Goal: Information Seeking & Learning: Learn about a topic

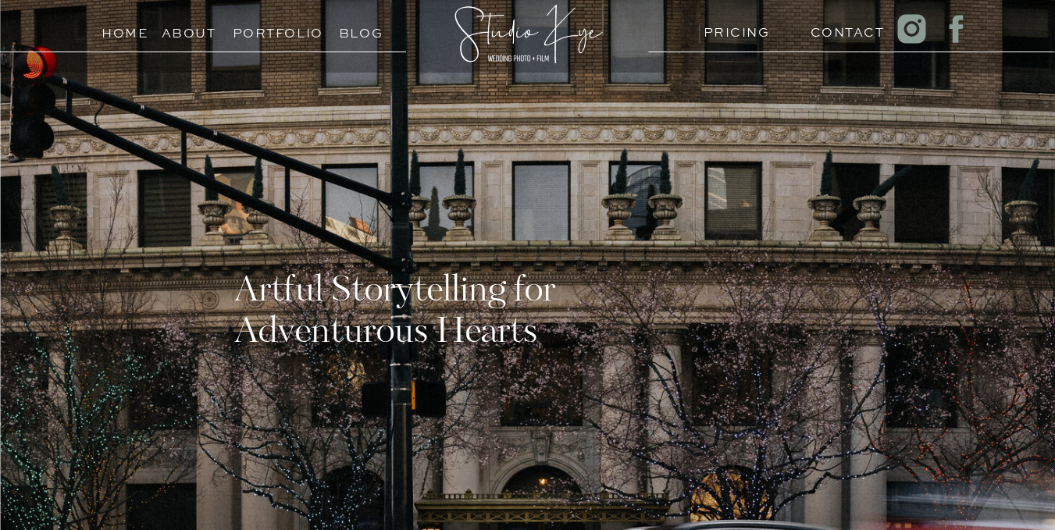
click at [370, 34] on h3 "Blog" at bounding box center [361, 29] width 71 height 15
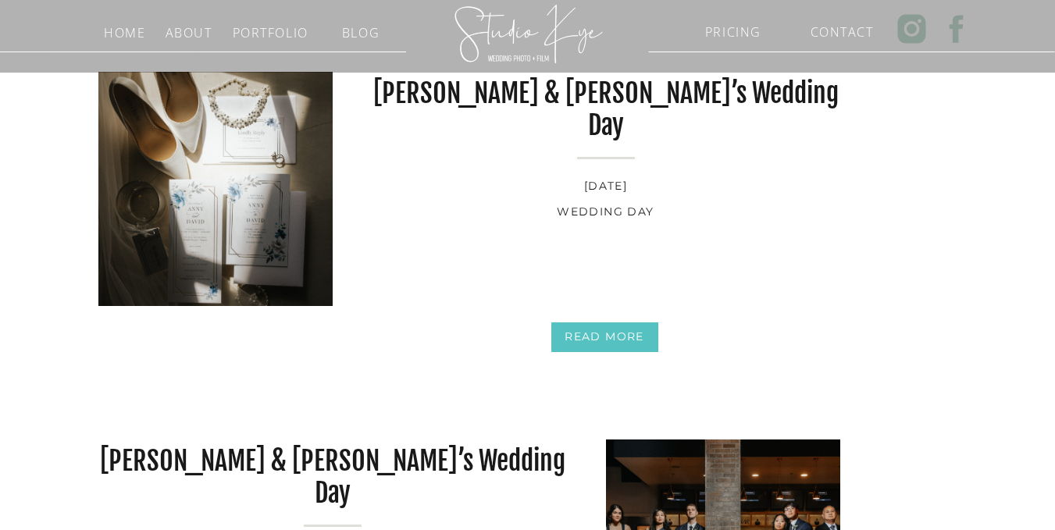
click at [245, 34] on h3 "Portfolio" at bounding box center [268, 29] width 71 height 15
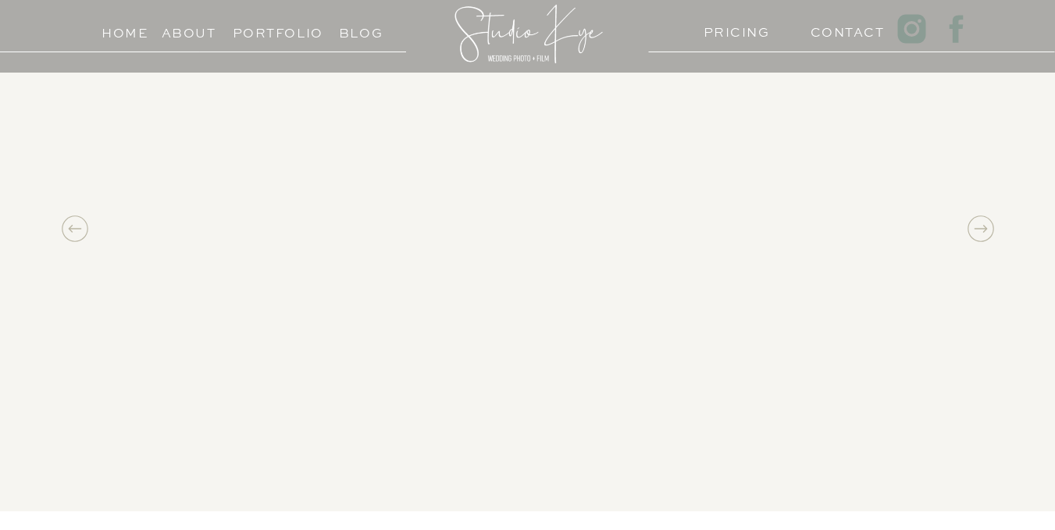
scroll to position [1124, 0]
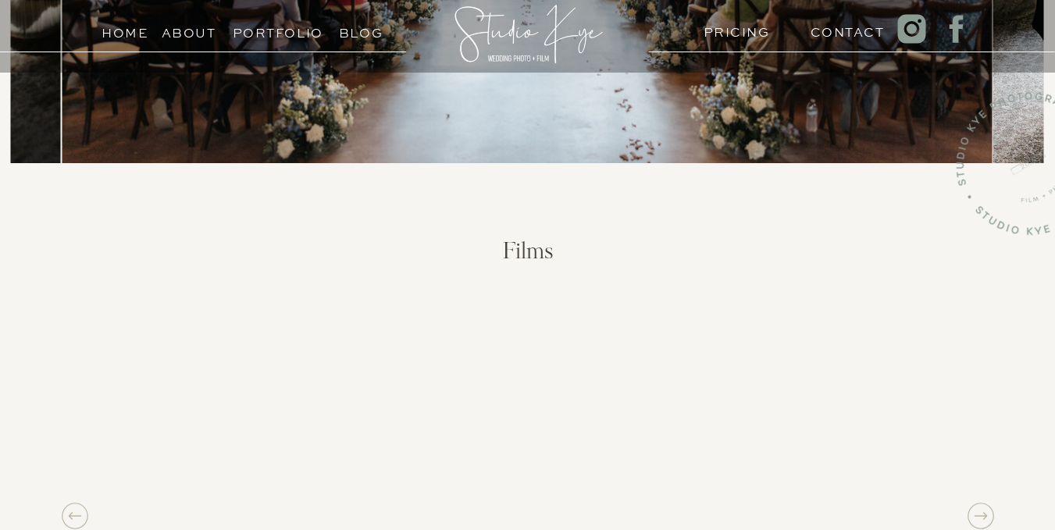
drag, startPoint x: 1066, startPoint y: 24, endPoint x: 1066, endPoint y: 209, distance: 185.0
click at [1054, 209] on html "Home About PRICING Contact Portfolio Blog Films Photos Reach out to us to start…" at bounding box center [527, 388] width 1055 height 3024
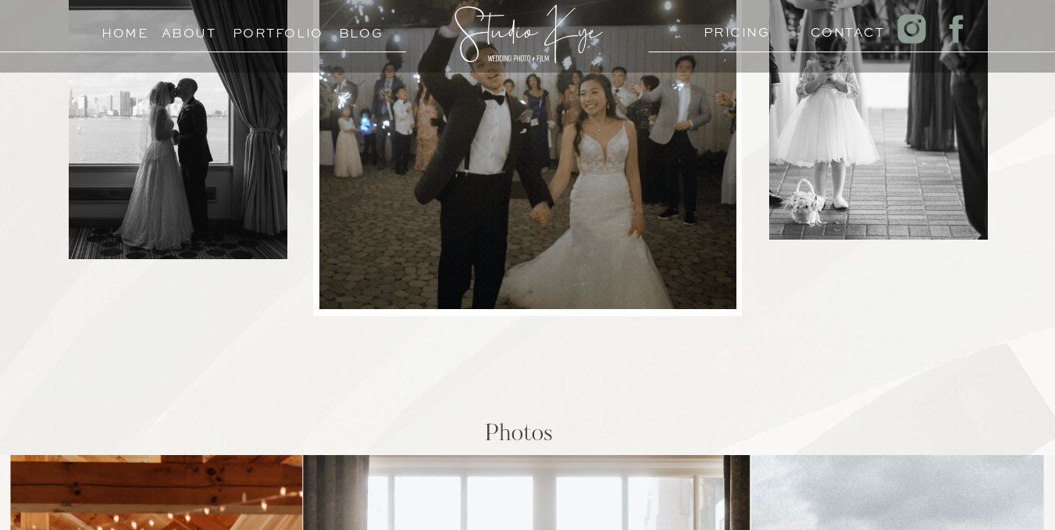
scroll to position [0, 0]
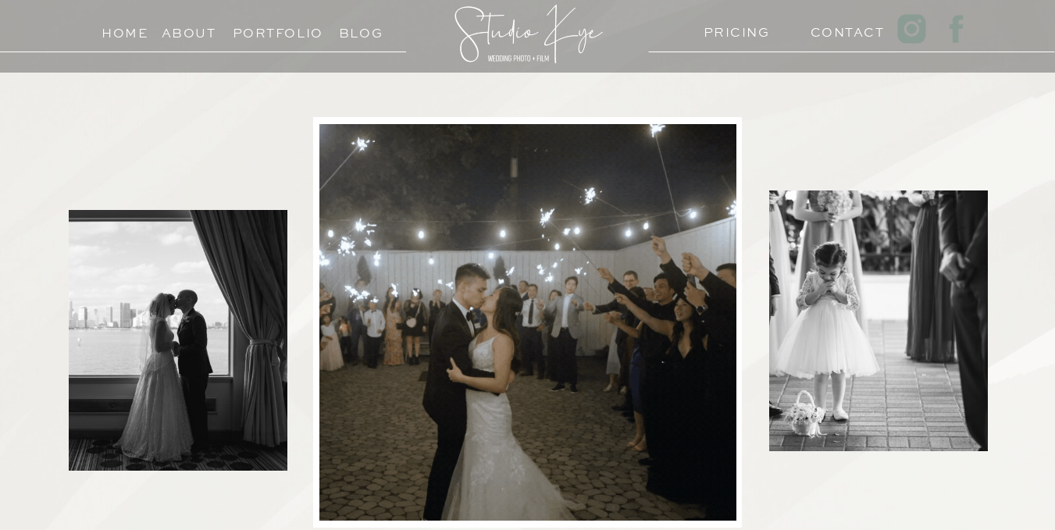
click at [262, 30] on h3 "Portfolio" at bounding box center [268, 29] width 71 height 15
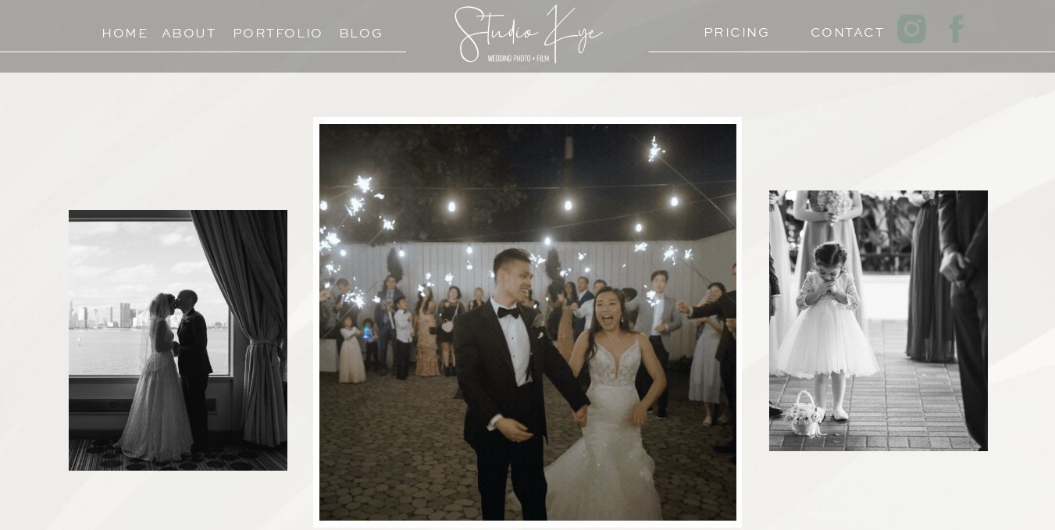
click at [349, 28] on h3 "Blog" at bounding box center [361, 29] width 71 height 15
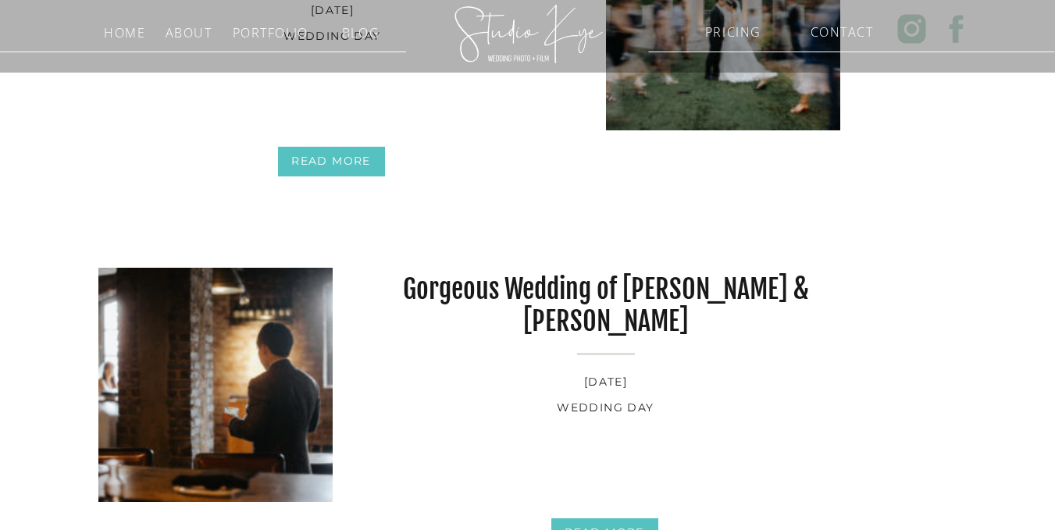
scroll to position [2793, 0]
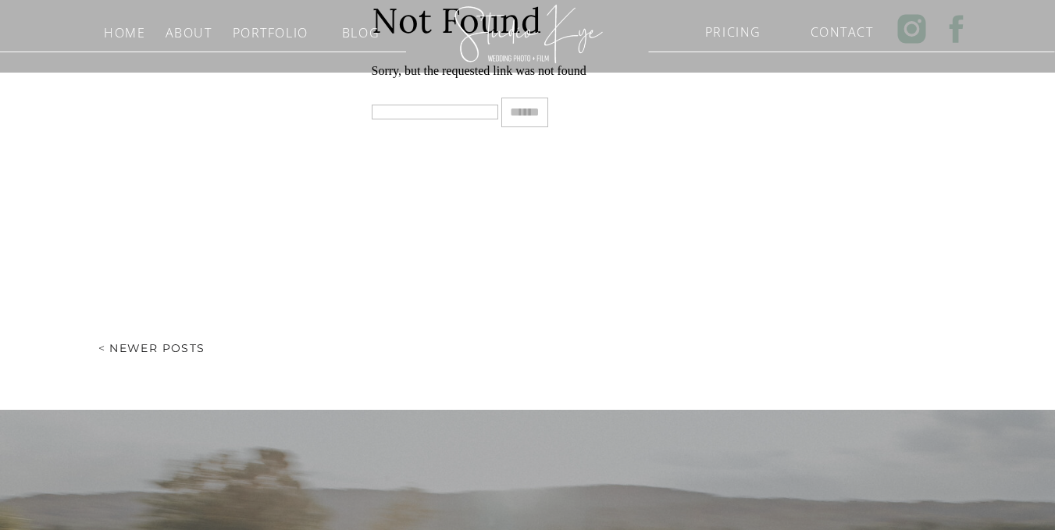
click at [430, 105] on input "Search for:" at bounding box center [435, 112] width 126 height 15
type input "****"
click at [501, 98] on input "******" at bounding box center [524, 113] width 47 height 30
